Goal: Task Accomplishment & Management: Complete application form

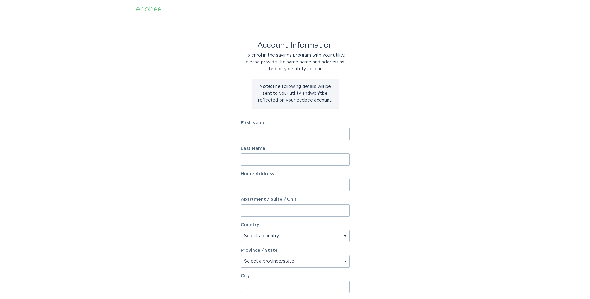
click at [264, 130] on input "First Name" at bounding box center [295, 134] width 109 height 12
type input "[PERSON_NAME]"
type input "rico"
type input "[STREET_ADDRESS][PERSON_NAME]"
select select "US"
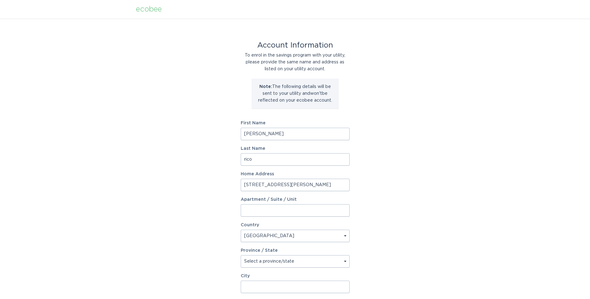
type input "Mesquite"
type input "75149"
select select "[GEOGRAPHIC_DATA]"
click at [254, 184] on input "[STREET_ADDRESS][PERSON_NAME]" at bounding box center [295, 185] width 109 height 12
click at [295, 185] on input "[STREET_ADDRESS][PERSON_NAME]" at bounding box center [295, 185] width 109 height 12
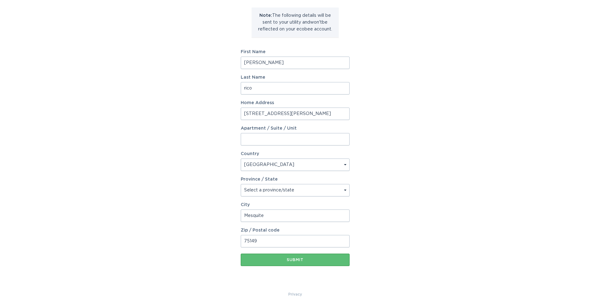
scroll to position [72, 0]
type input "[STREET_ADDRESS][PERSON_NAME]"
click at [269, 215] on input "Mesquite" at bounding box center [295, 214] width 109 height 12
type input "M"
type input "Edgewood"
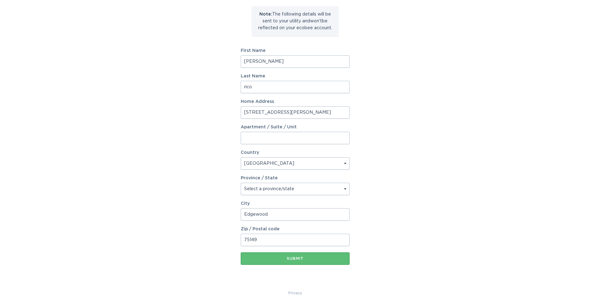
click at [262, 244] on input "75149" at bounding box center [295, 240] width 109 height 12
click at [265, 241] on input "7511" at bounding box center [295, 240] width 109 height 12
click at [274, 238] on input "7511" at bounding box center [295, 240] width 109 height 12
click at [200, 241] on div "Account Information To enrol in the savings program with your utility, please p…" at bounding box center [295, 117] width 590 height 343
click at [255, 239] on input "7511" at bounding box center [295, 240] width 109 height 12
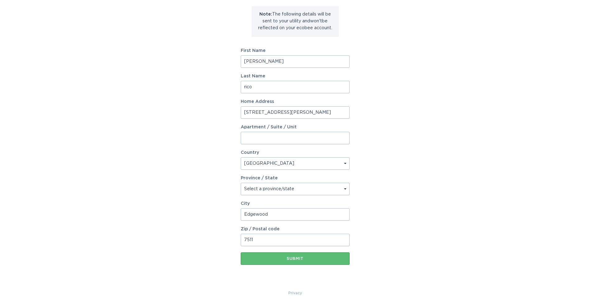
click at [258, 239] on input "7511" at bounding box center [295, 240] width 109 height 12
click at [273, 242] on input "7511" at bounding box center [295, 240] width 109 height 12
type input "75117"
click at [410, 182] on div "Account Information To enrol in the savings program with your utility, please p…" at bounding box center [295, 117] width 590 height 343
click at [294, 260] on div "Submit" at bounding box center [295, 259] width 103 height 4
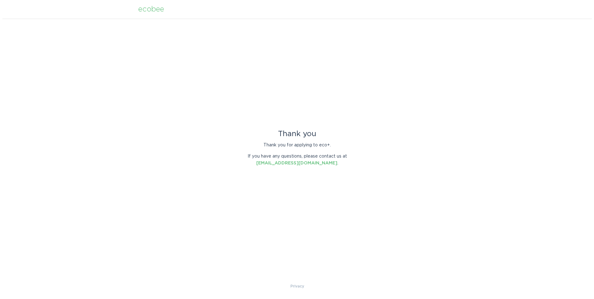
scroll to position [0, 0]
